Goal: Information Seeking & Learning: Learn about a topic

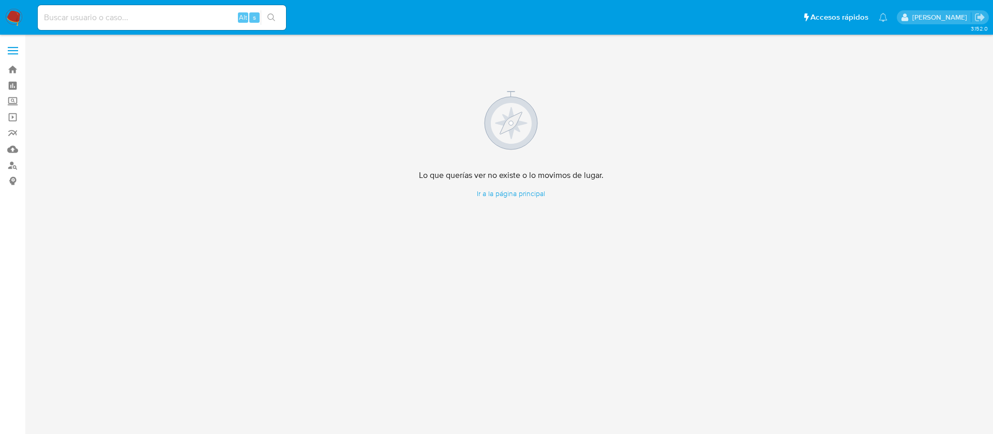
click at [442, 203] on div "Lo que querías ver no existe o lo movimos de lugar. Ir a la página principal" at bounding box center [510, 144] width 947 height 207
click at [17, 16] on img at bounding box center [14, 18] width 18 height 18
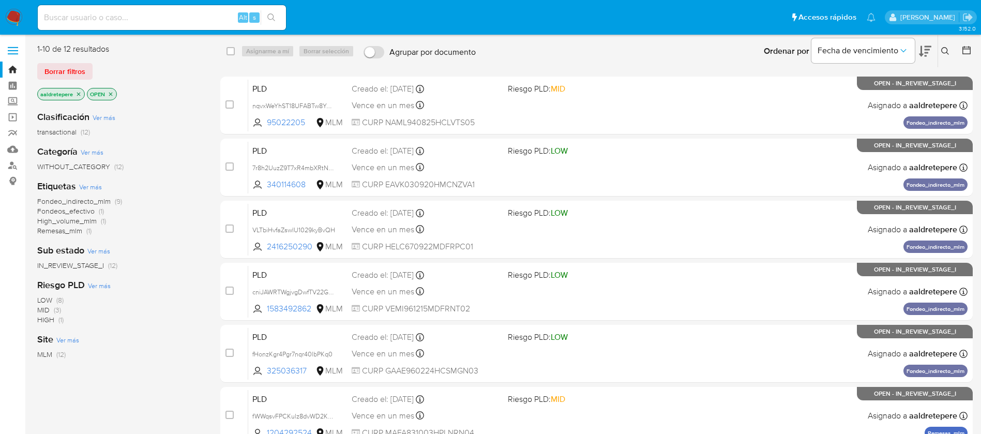
click at [201, 0] on nav "Pausado Ver notificaciones Alt s Accesos rápidos Presiona las siguientes teclas…" at bounding box center [490, 17] width 981 height 35
drag, startPoint x: 193, startPoint y: 8, endPoint x: 190, endPoint y: 17, distance: 9.3
click at [191, 11] on div "Alt s" at bounding box center [162, 17] width 248 height 25
click at [189, 20] on input at bounding box center [162, 17] width 248 height 13
paste input "1067204916"
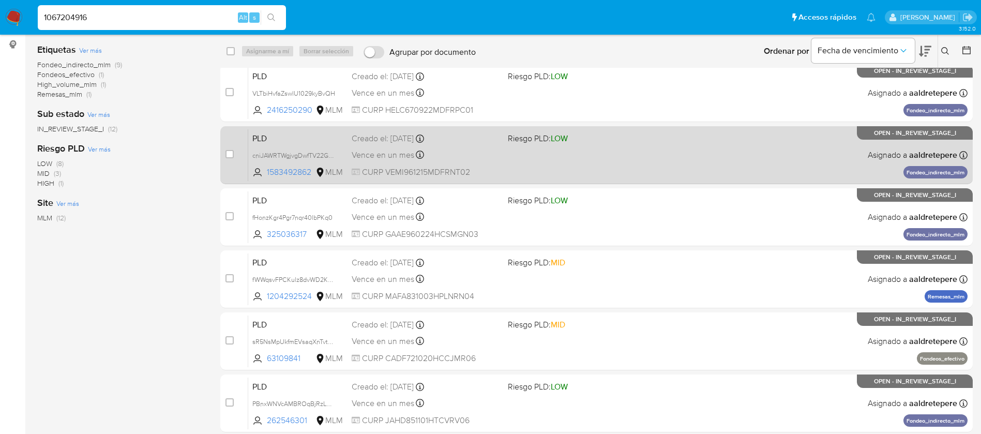
scroll to position [70, 0]
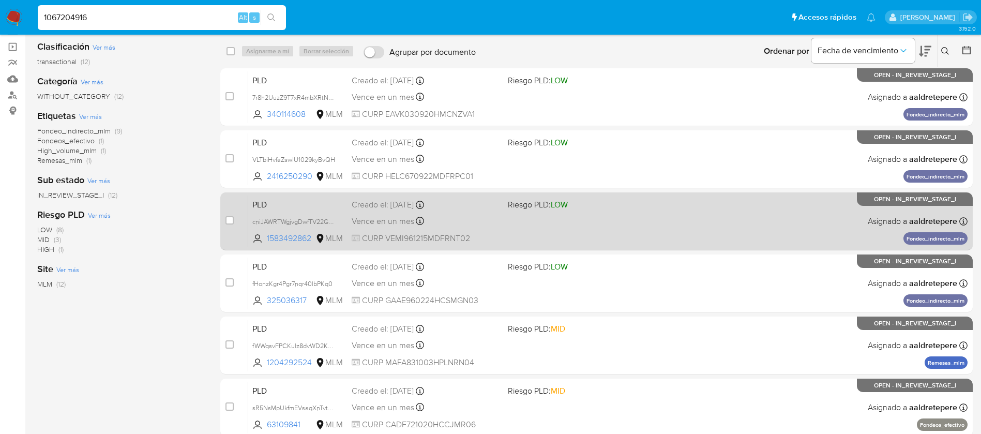
type input "1067204916"
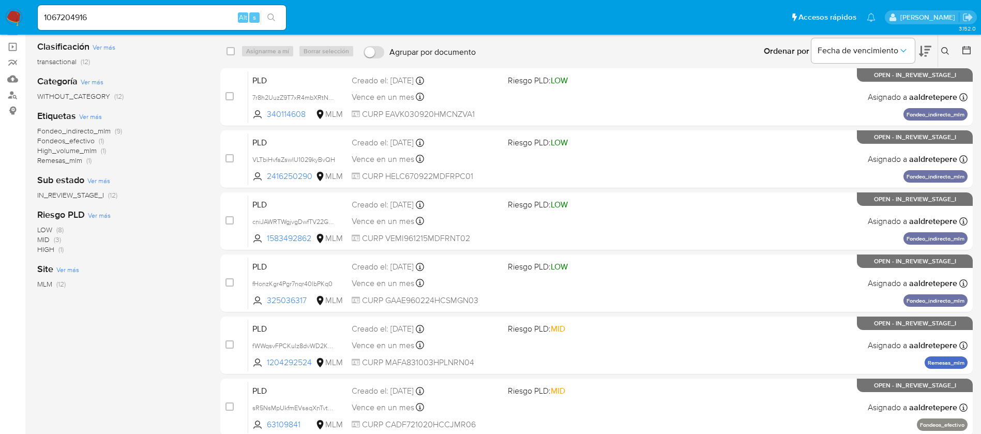
click at [261, 11] on button "search-icon" at bounding box center [271, 17] width 21 height 14
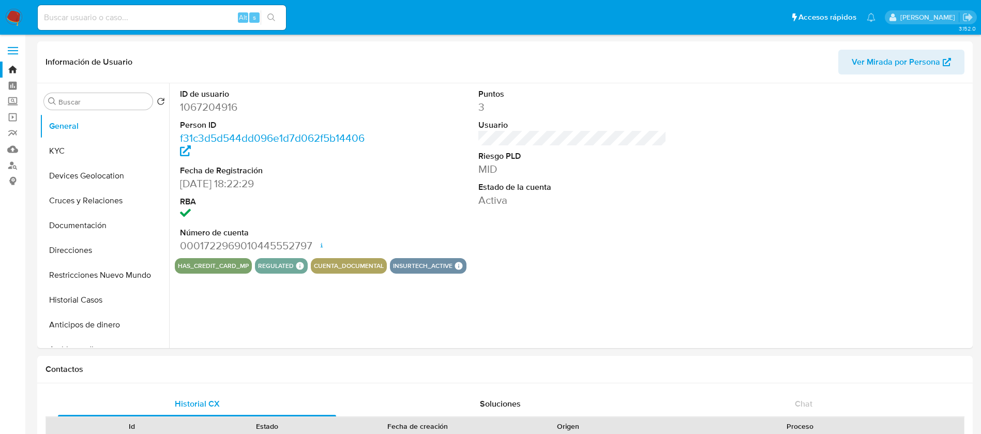
select select "10"
click at [661, 335] on div "ID de usuario 1067204916 Person ID f31c3d5d544dd096e1d7d062f5b14406 Fecha de Re…" at bounding box center [569, 215] width 801 height 265
click at [124, 11] on input at bounding box center [162, 17] width 248 height 13
paste input "1067204916"
type input "1067204916"
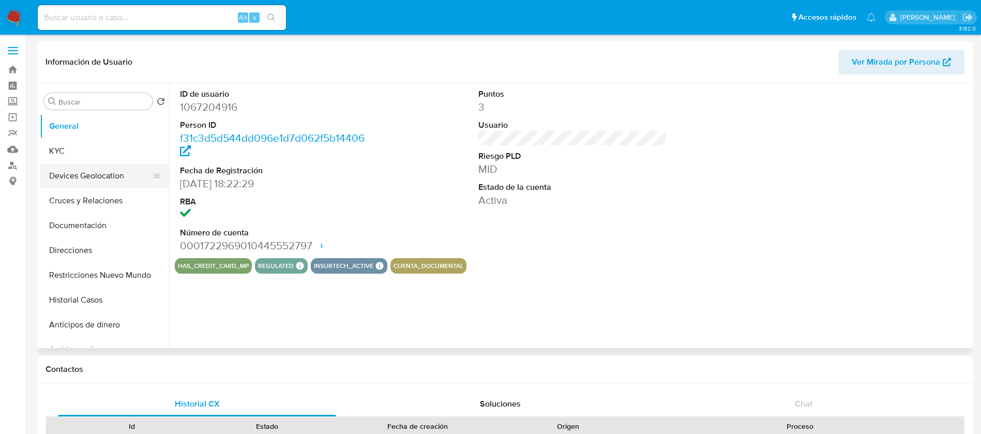
select select "10"
click at [93, 159] on button "KYC" at bounding box center [100, 151] width 121 height 25
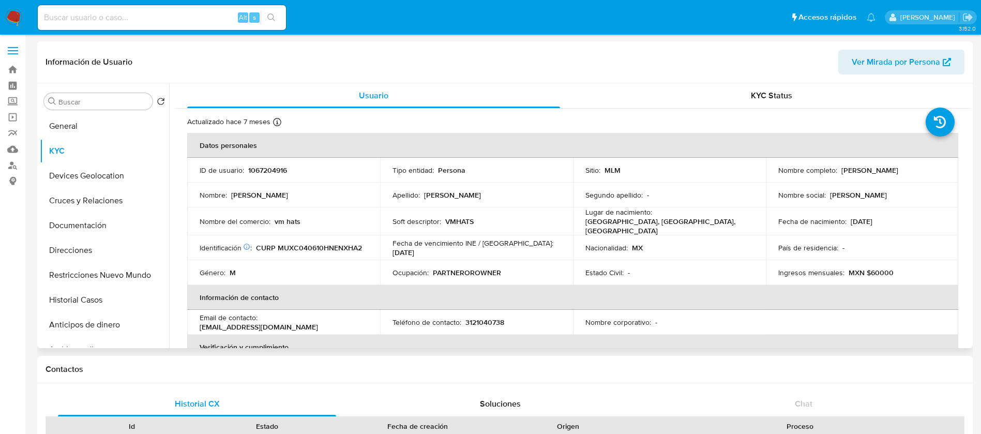
click at [413, 260] on td "Ocupación : PARTNEROROWNER" at bounding box center [476, 272] width 193 height 25
click at [270, 169] on p "1067204916" at bounding box center [267, 169] width 39 height 9
copy p "1067204916"
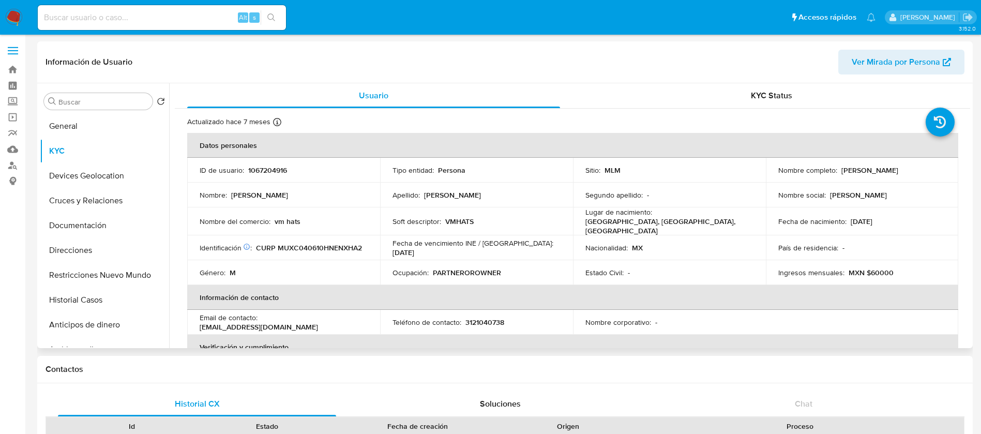
click at [247, 224] on p "Nombre del comercio :" at bounding box center [235, 221] width 71 height 9
click at [246, 223] on p "Nombre del comercio :" at bounding box center [235, 221] width 71 height 9
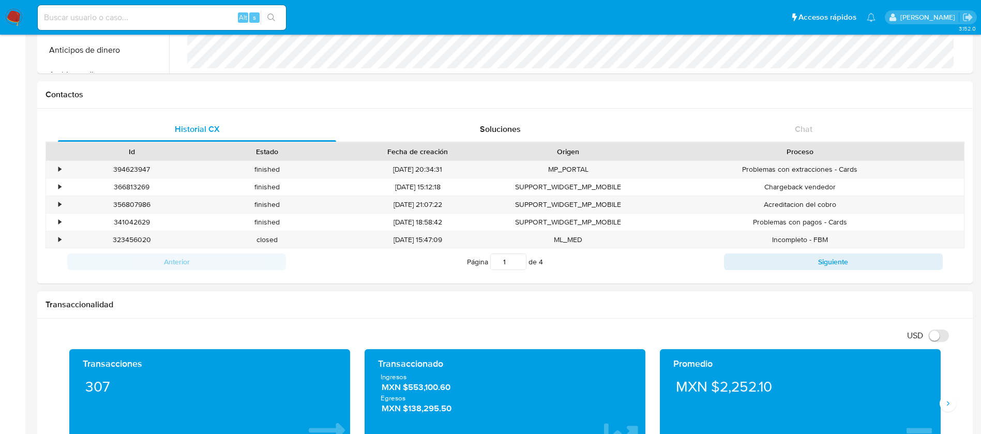
scroll to position [388, 0]
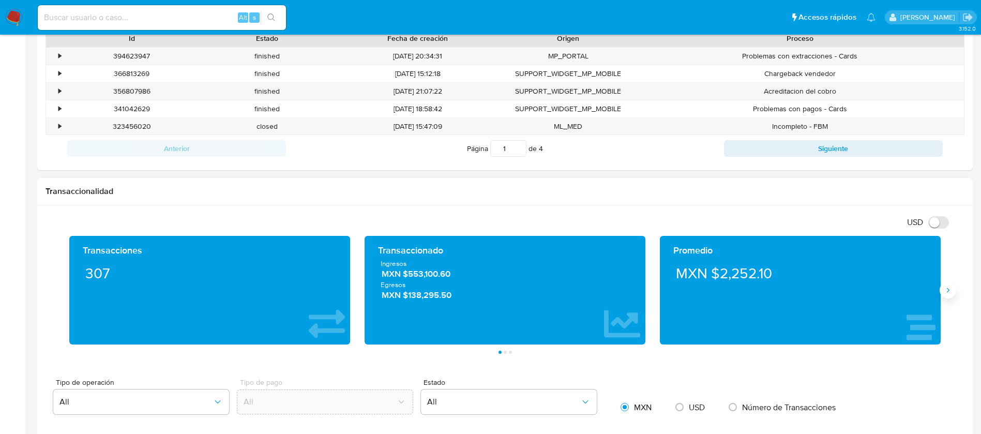
click at [945, 294] on button "Siguiente" at bounding box center [948, 290] width 17 height 17
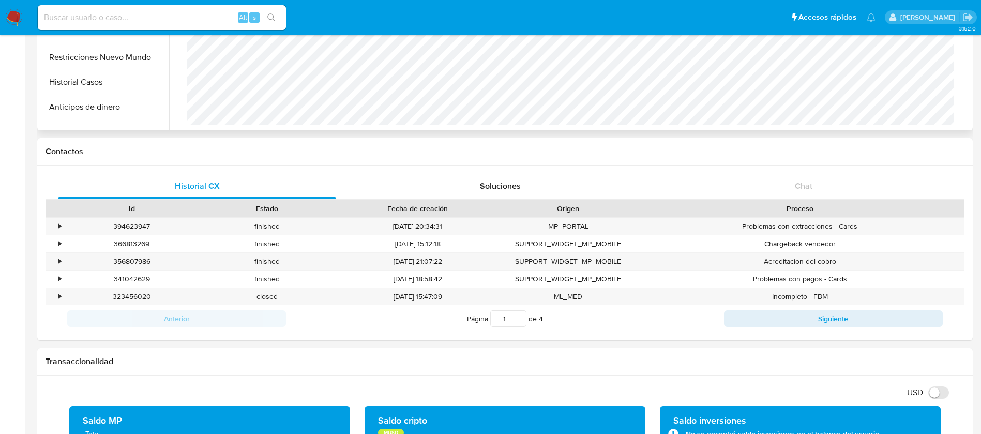
scroll to position [0, 0]
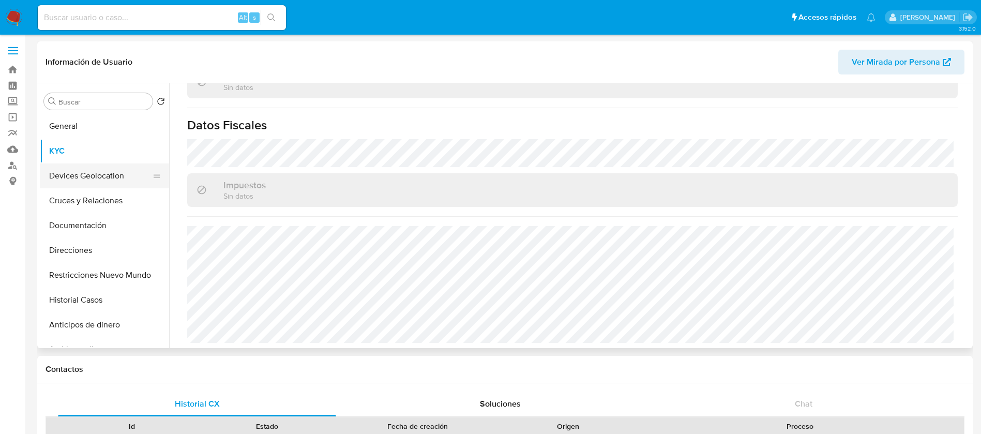
click at [130, 165] on button "Devices Geolocation" at bounding box center [100, 175] width 121 height 25
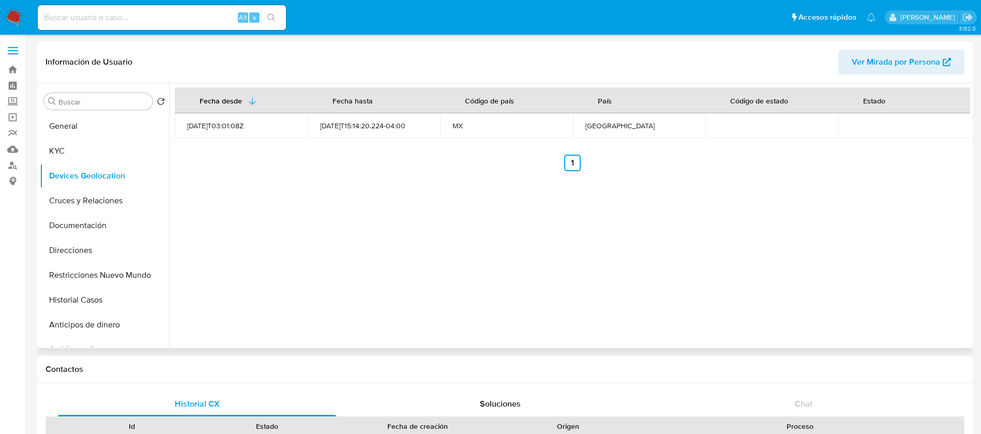
drag, startPoint x: 406, startPoint y: 262, endPoint x: 303, endPoint y: 251, distance: 103.5
click at [405, 262] on div "Fecha desde Fecha hasta Código de país País Código de estado Estado 2022-09-21T…" at bounding box center [569, 215] width 801 height 265
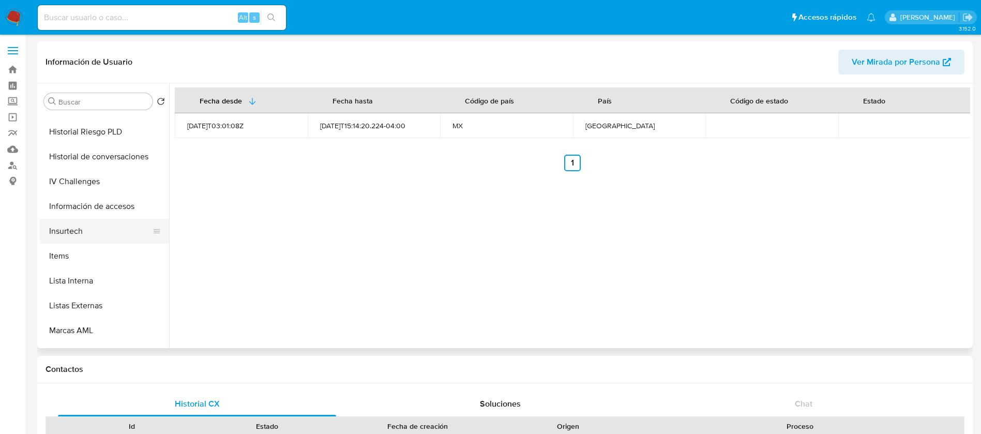
scroll to position [412, 0]
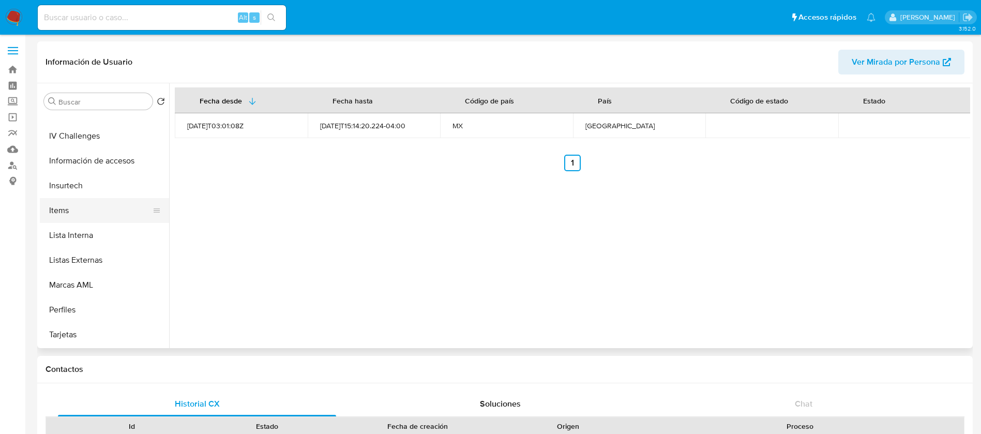
click at [92, 217] on button "Items" at bounding box center [100, 210] width 121 height 25
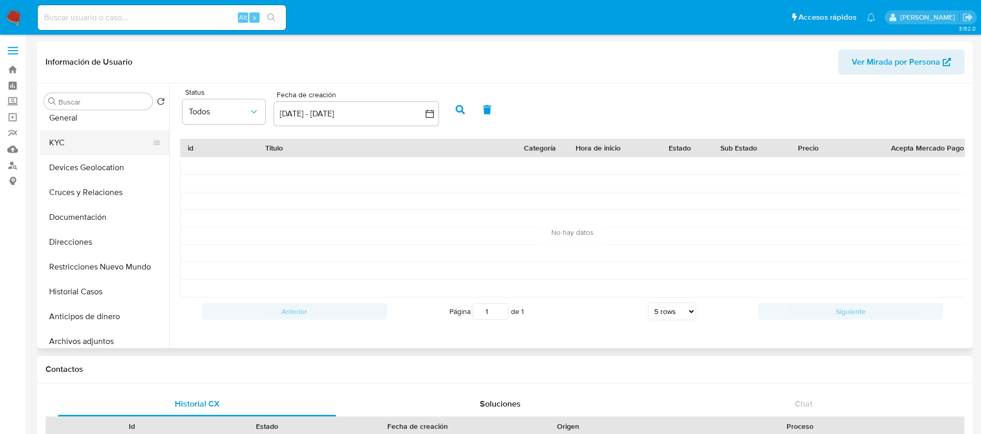
scroll to position [0, 0]
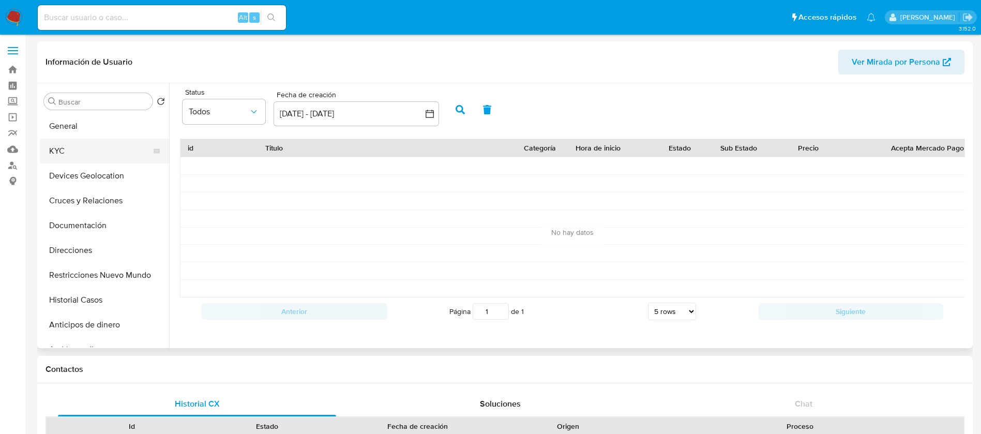
click at [82, 157] on button "KYC" at bounding box center [100, 151] width 121 height 25
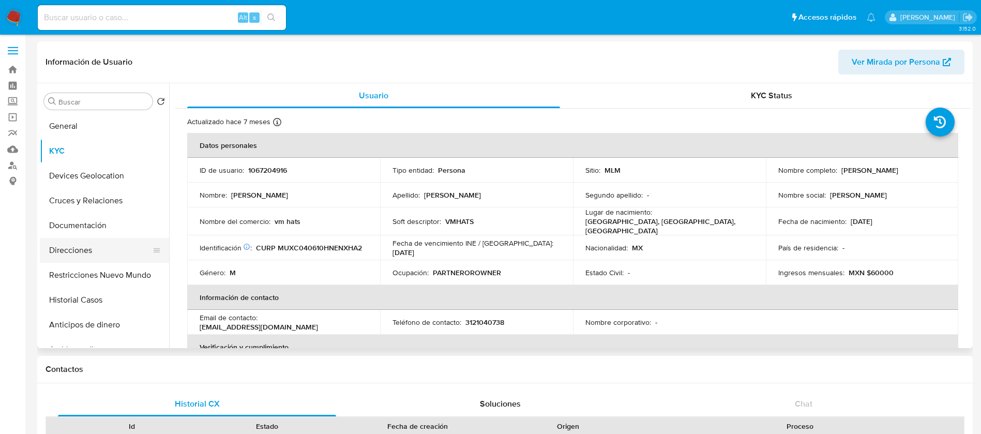
click at [89, 250] on button "Direcciones" at bounding box center [100, 250] width 121 height 25
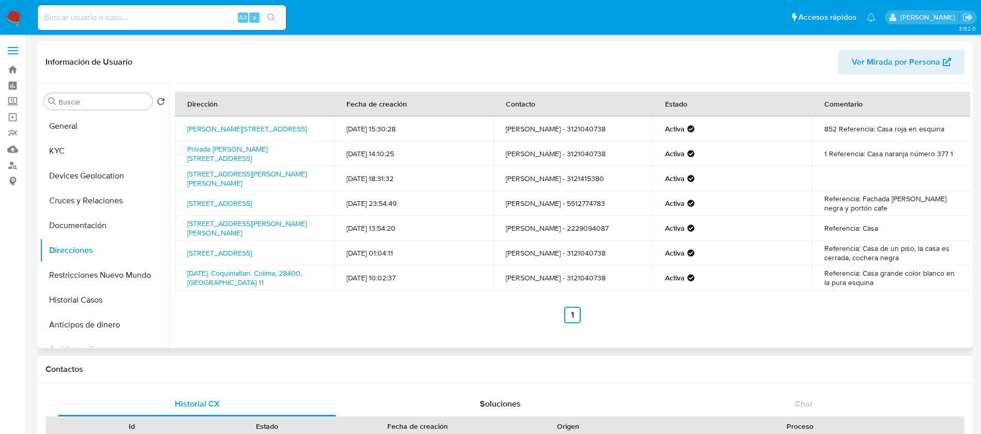
drag, startPoint x: 930, startPoint y: 278, endPoint x: 649, endPoint y: 229, distance: 285.6
click at [649, 229] on tbody "Calle Antonio Plaza 852, Morelia, Michoacán, 58090, Mexico 852 09/08/2025 15:30…" at bounding box center [573, 203] width 796 height 174
click at [63, 146] on button "KYC" at bounding box center [100, 151] width 121 height 25
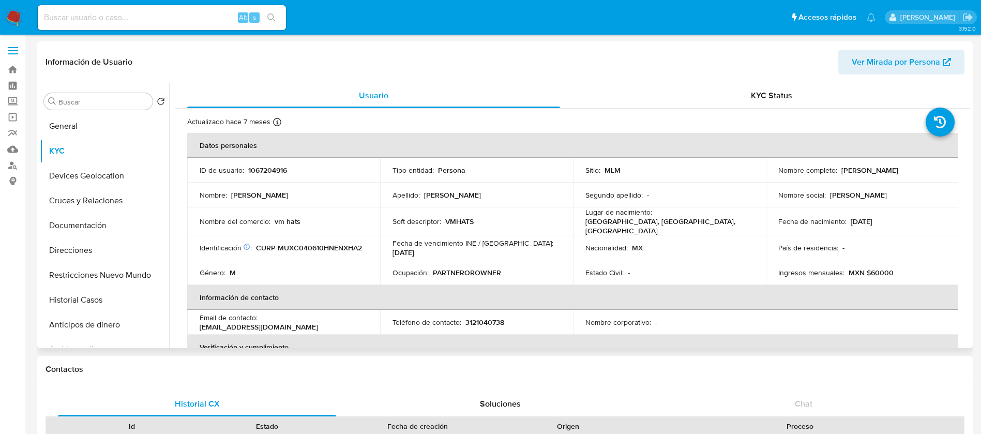
click at [643, 217] on p "Lugar de nacimiento :" at bounding box center [618, 211] width 67 height 9
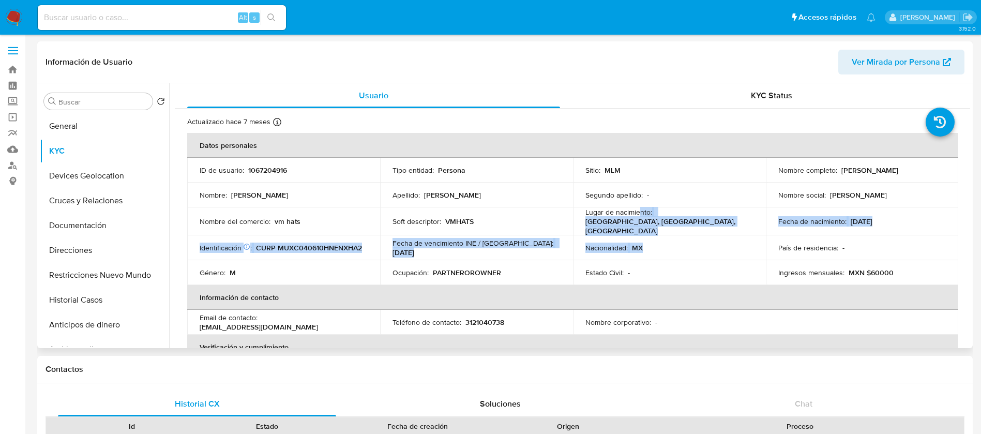
drag, startPoint x: 638, startPoint y: 217, endPoint x: 645, endPoint y: 249, distance: 32.3
click at [680, 238] on tbody "ID de usuario : 1067204916 Tipo entidad : Persona Sitio : MLM Nombre completo :…" at bounding box center [572, 221] width 771 height 127
click at [89, 223] on button "Documentación" at bounding box center [100, 225] width 121 height 25
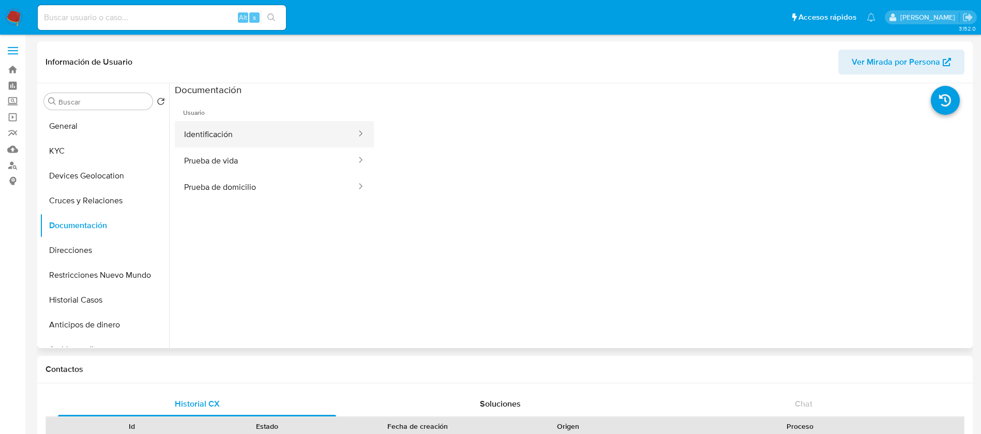
click at [250, 126] on button "Identificación" at bounding box center [266, 134] width 183 height 26
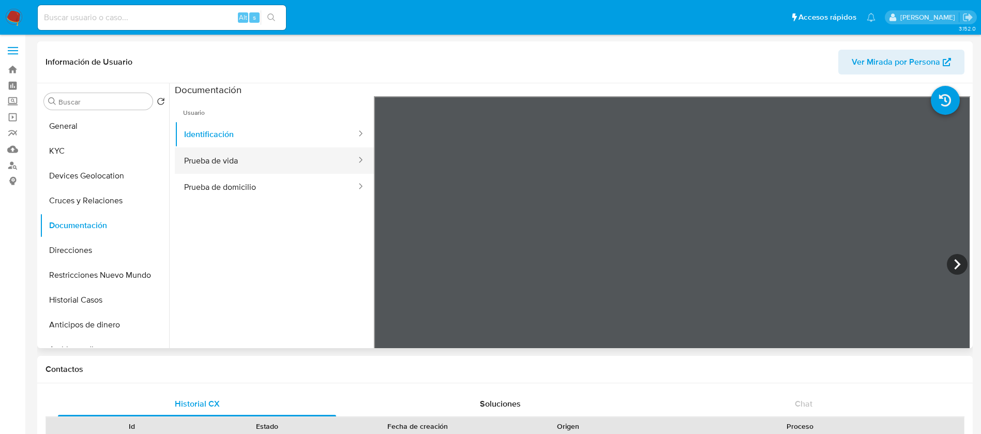
click at [227, 164] on button "Prueba de vida" at bounding box center [266, 160] width 183 height 26
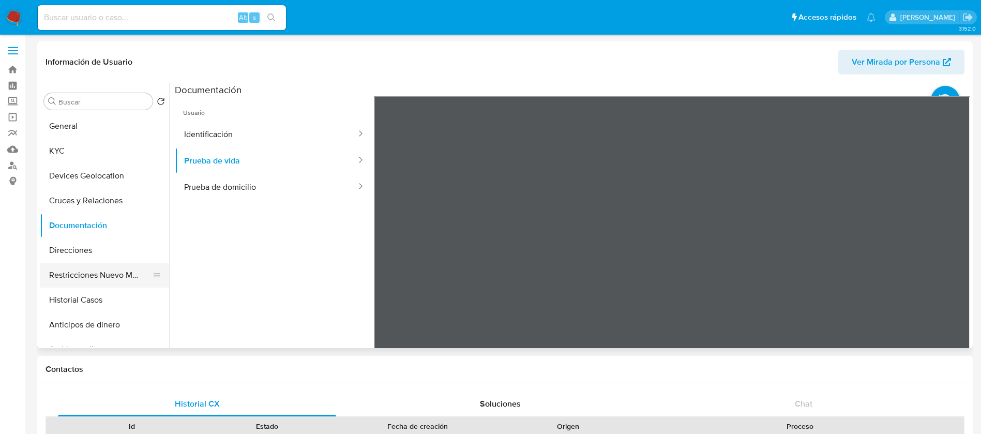
click at [89, 263] on button "Restricciones Nuevo Mundo" at bounding box center [100, 275] width 121 height 25
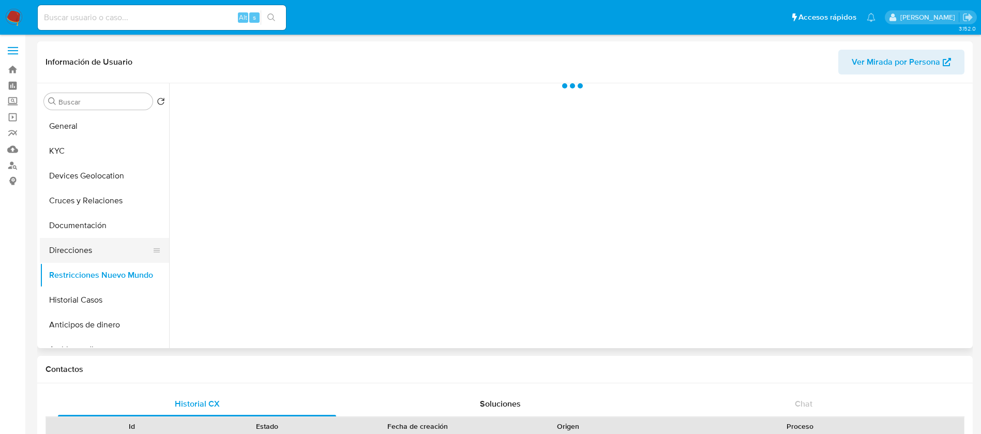
click at [87, 252] on button "Direcciones" at bounding box center [100, 250] width 121 height 25
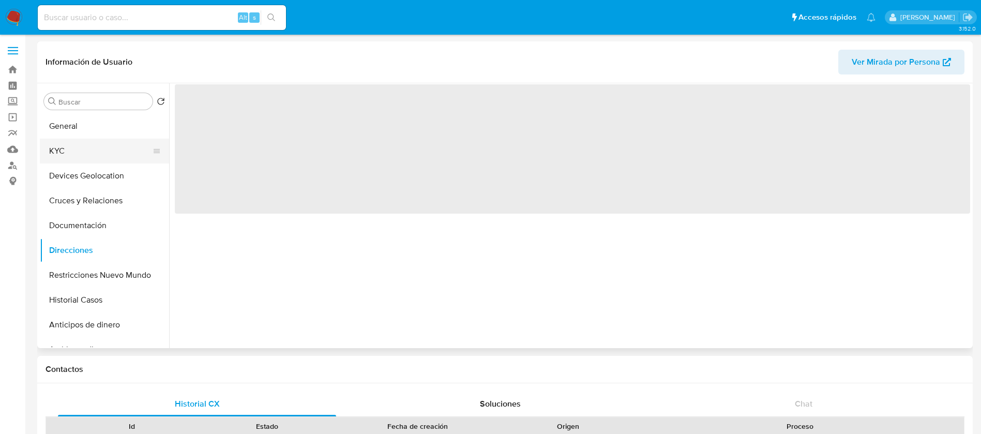
click at [94, 143] on button "KYC" at bounding box center [100, 151] width 121 height 25
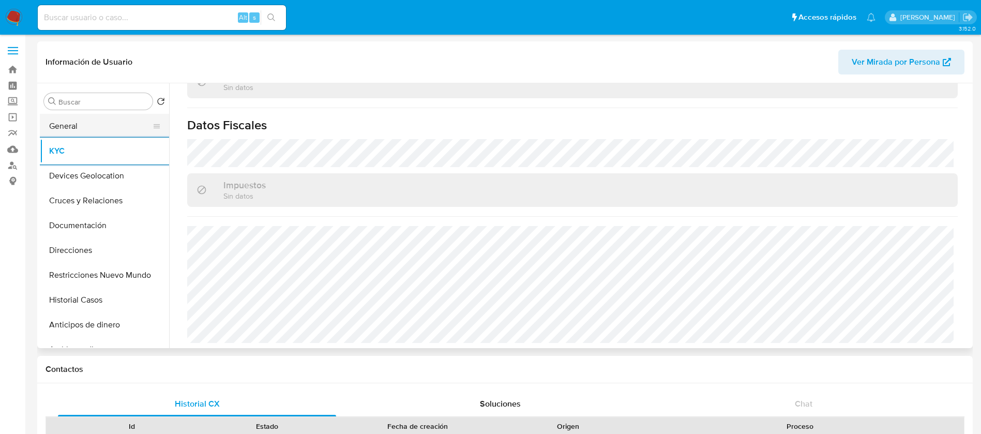
click at [110, 133] on button "General" at bounding box center [100, 126] width 121 height 25
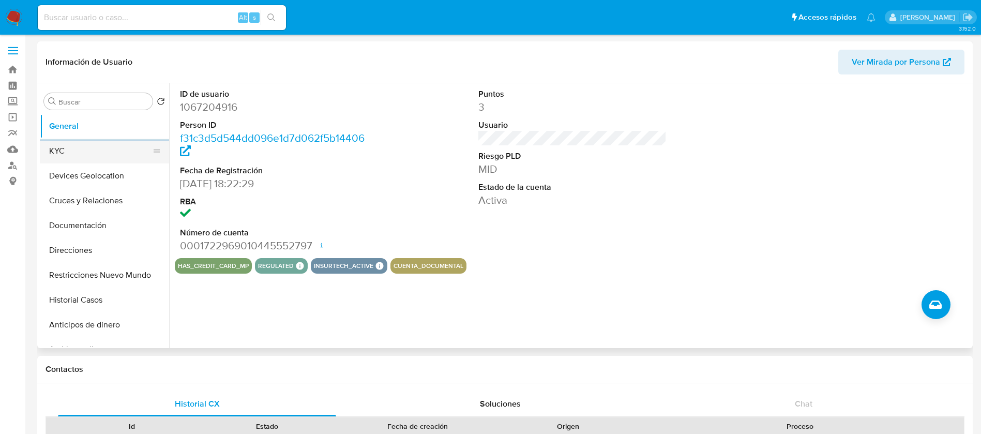
click at [68, 146] on button "KYC" at bounding box center [100, 151] width 121 height 25
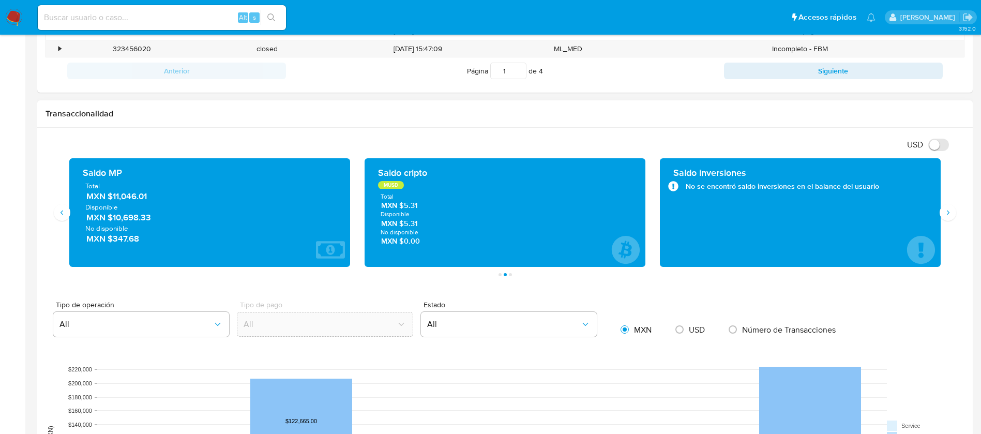
scroll to position [155, 0]
